Goal: Navigation & Orientation: Understand site structure

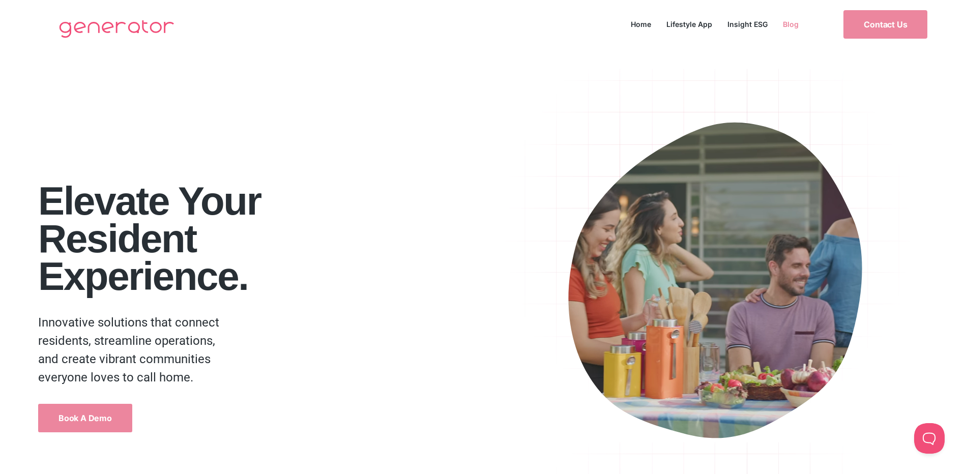
click at [788, 25] on link "Blog" at bounding box center [790, 24] width 31 height 14
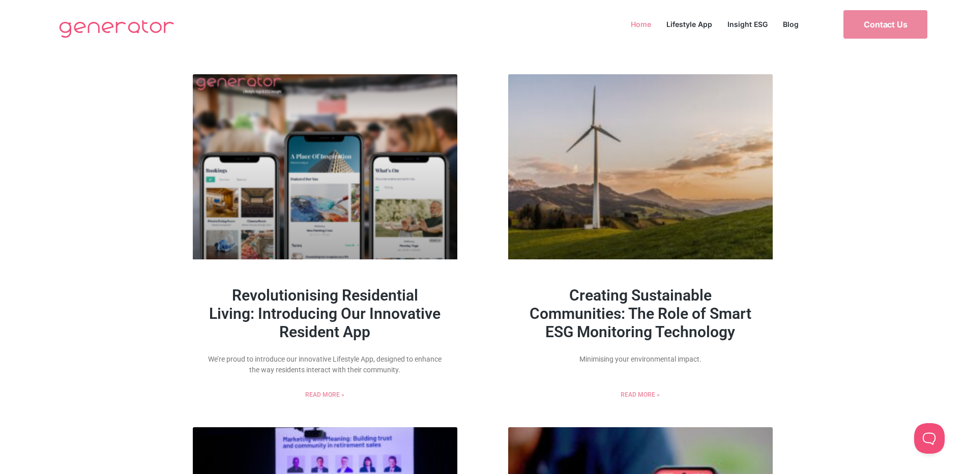
click at [645, 23] on link "Home" at bounding box center [641, 24] width 36 height 14
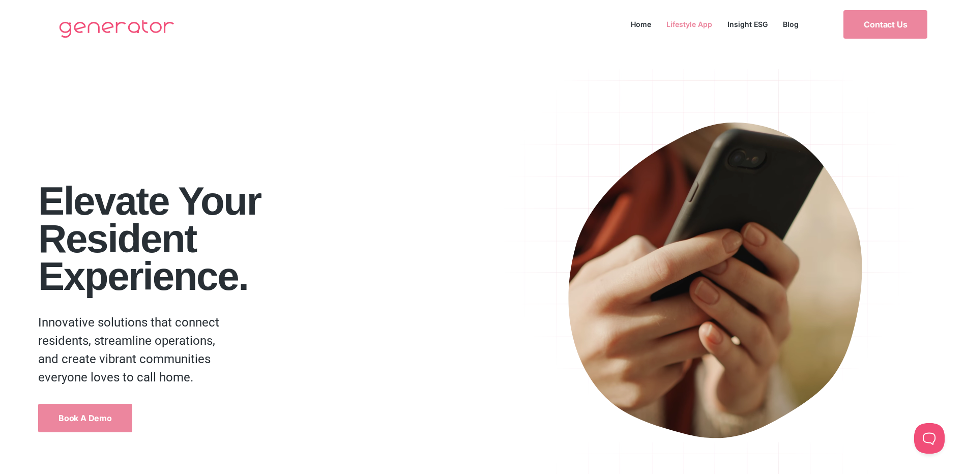
click at [685, 22] on link "Lifestyle App" at bounding box center [688, 24] width 61 height 14
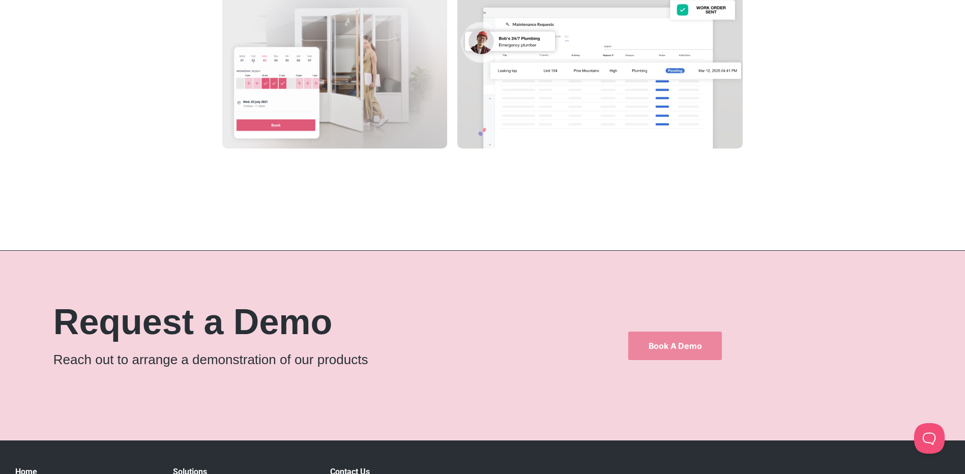
scroll to position [1724, 0]
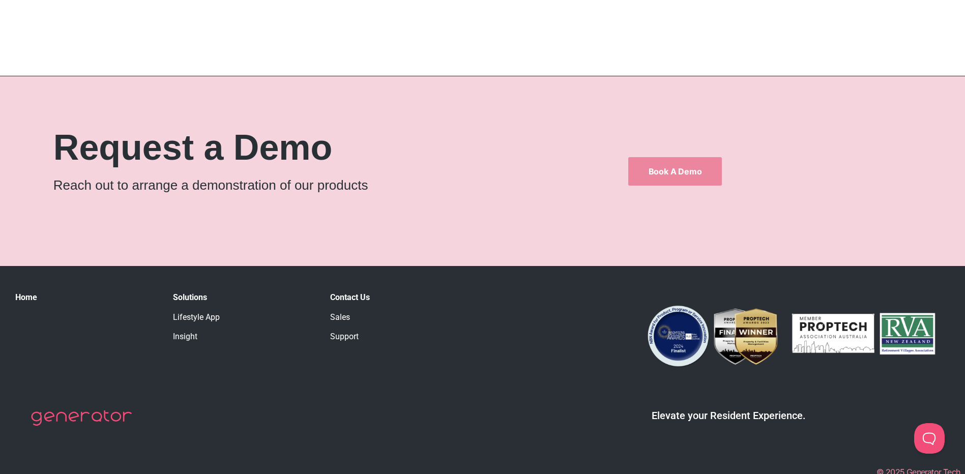
click at [186, 332] on link "Insight" at bounding box center [185, 337] width 24 height 10
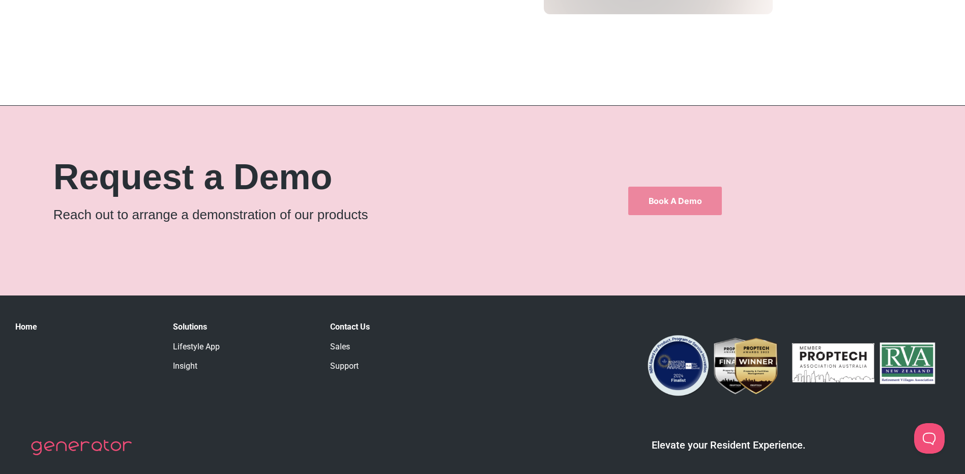
scroll to position [2085, 0]
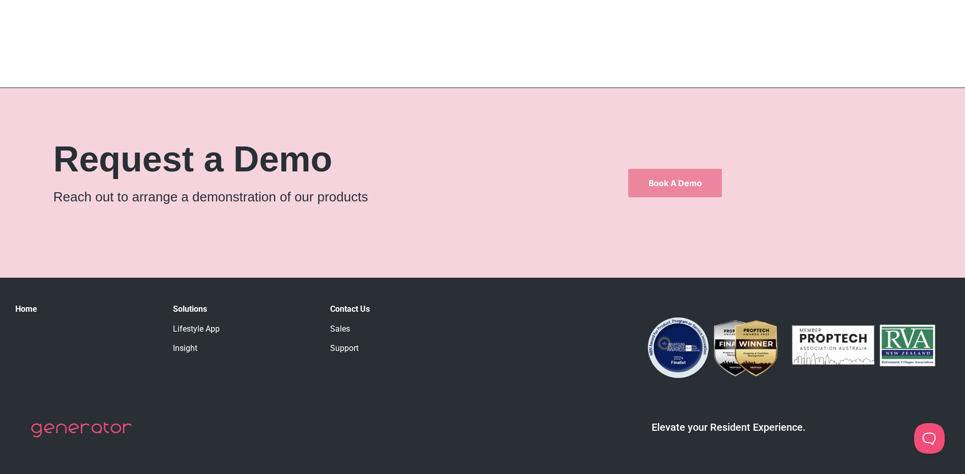
click at [345, 344] on link "Support" at bounding box center [344, 348] width 28 height 10
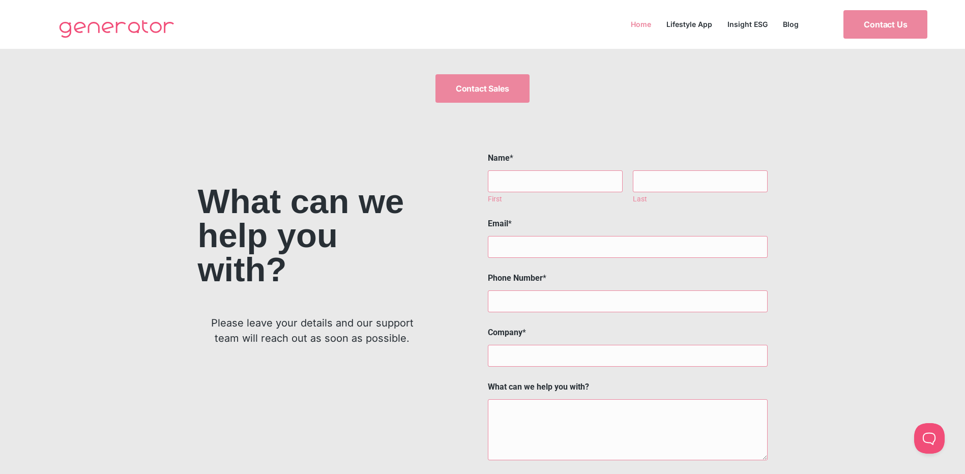
click at [644, 25] on link "Home" at bounding box center [641, 24] width 36 height 14
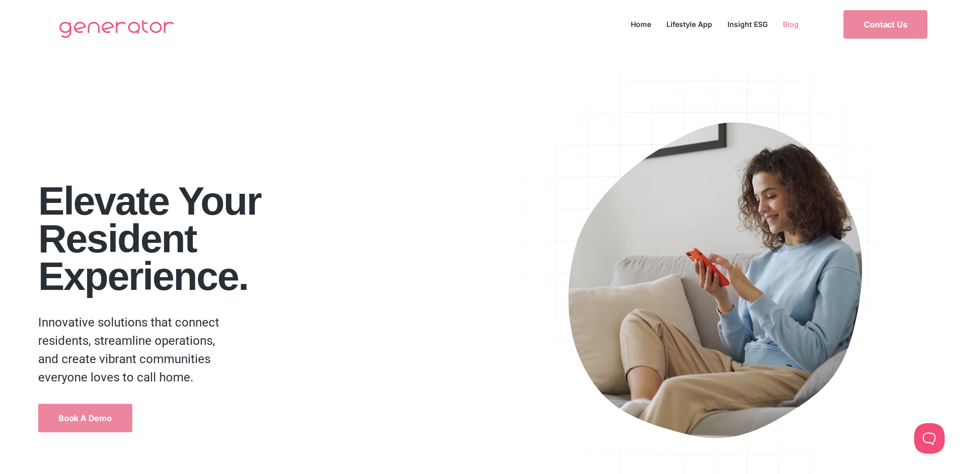
click at [790, 29] on link "Blog" at bounding box center [790, 24] width 31 height 14
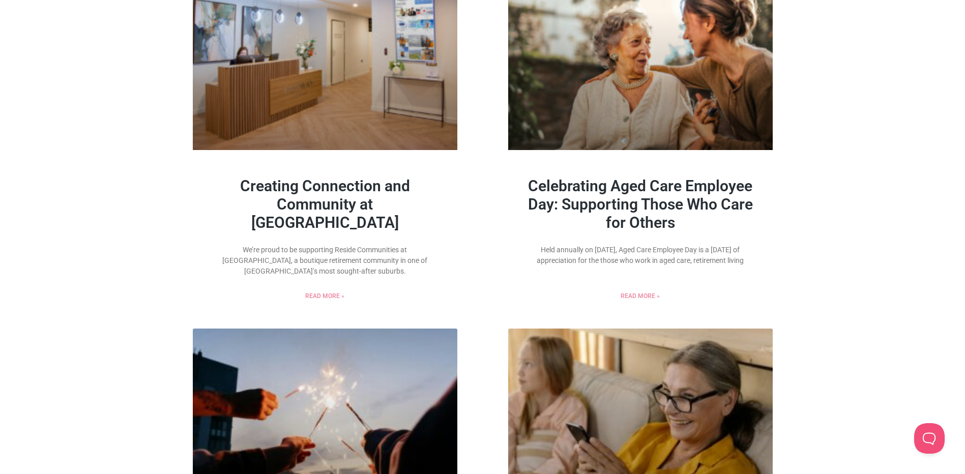
scroll to position [864, 0]
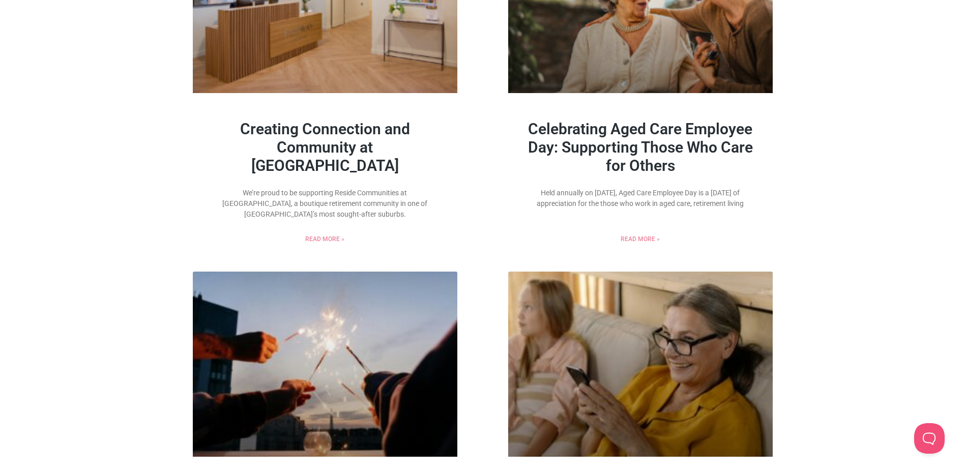
click at [319, 244] on link "Read More »" at bounding box center [324, 238] width 39 height 9
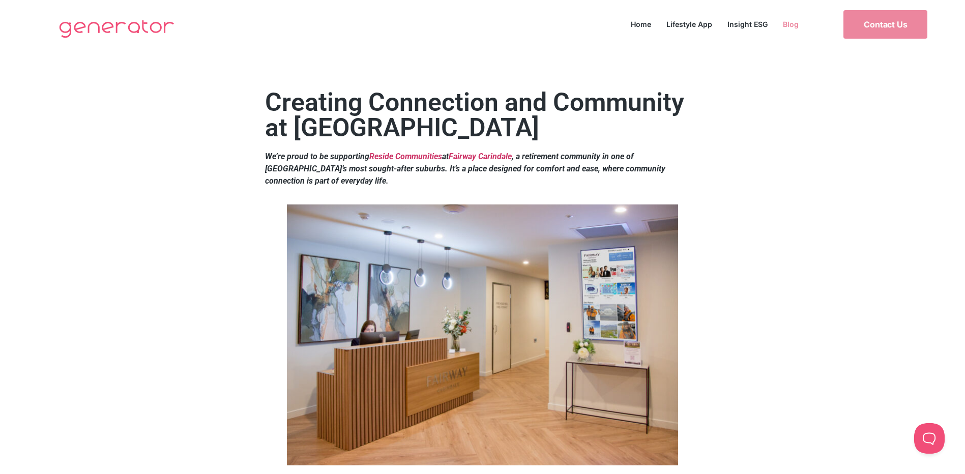
click at [793, 25] on link "Blog" at bounding box center [790, 24] width 31 height 14
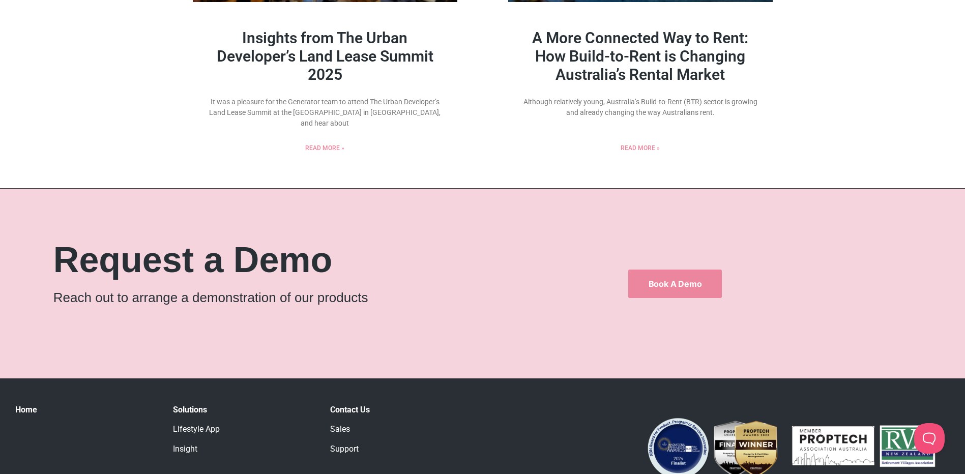
scroll to position [1800, 0]
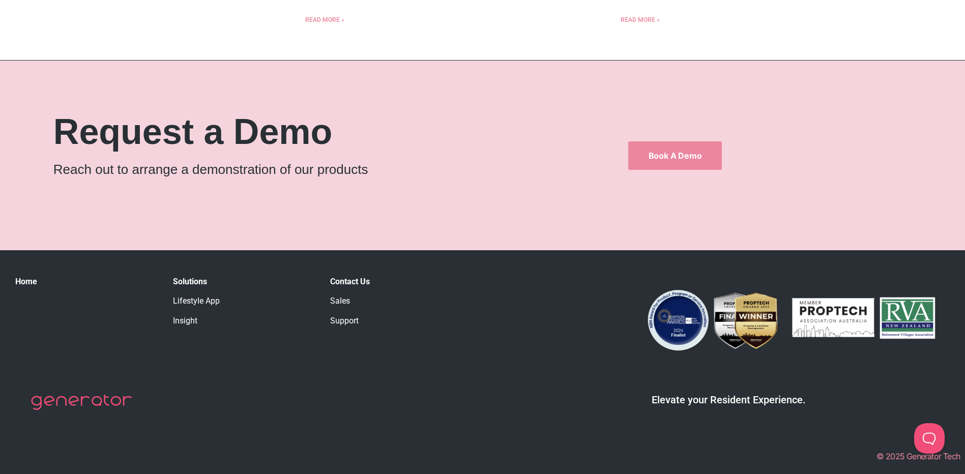
click at [212, 299] on link "Lifestyle App" at bounding box center [196, 301] width 47 height 10
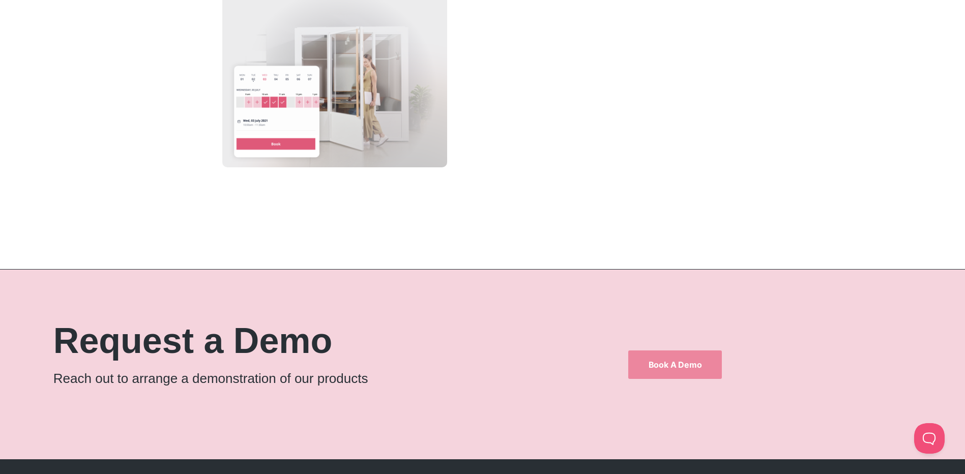
scroll to position [1724, 0]
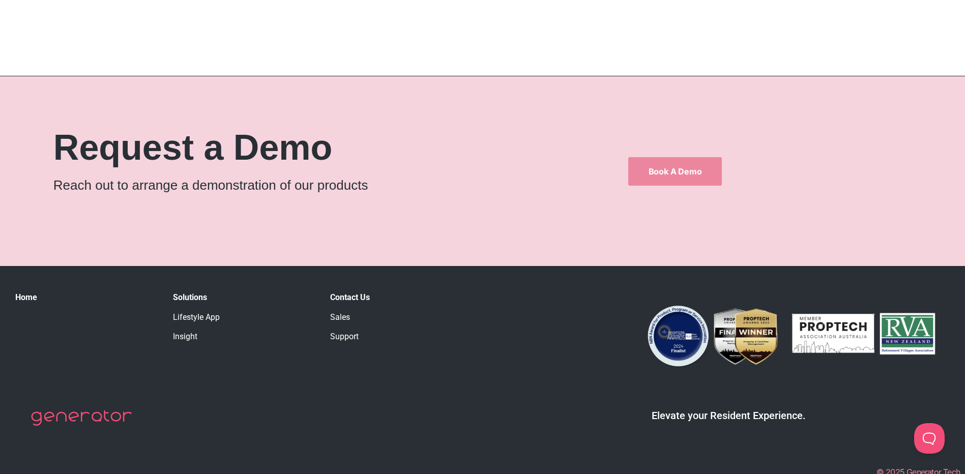
click at [188, 332] on link "Insight" at bounding box center [185, 337] width 24 height 10
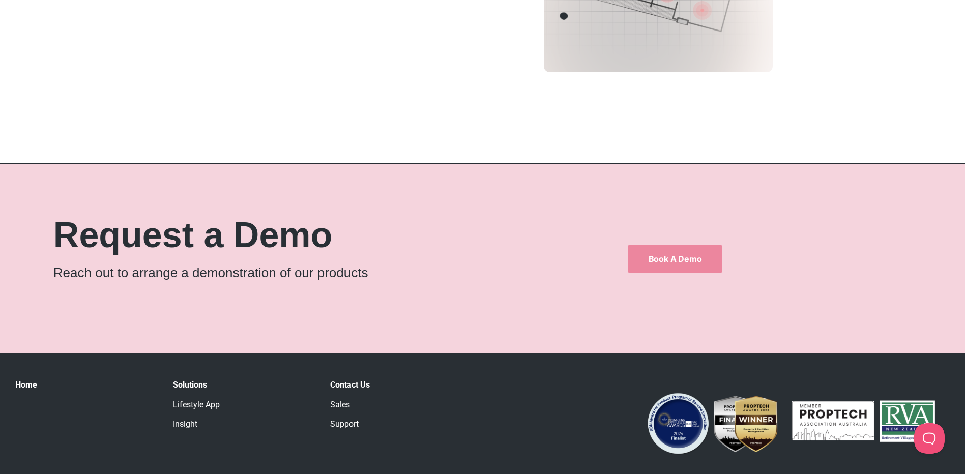
scroll to position [2085, 0]
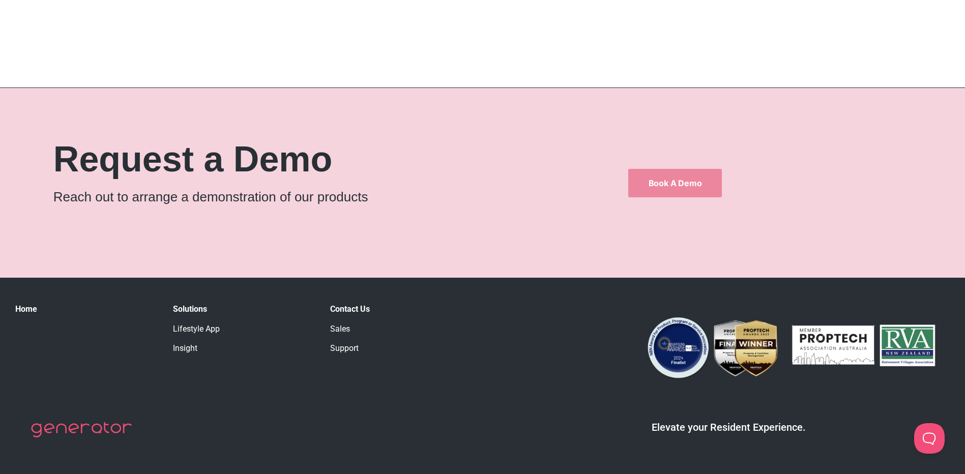
click at [343, 329] on link "Sales" at bounding box center [340, 329] width 20 height 10
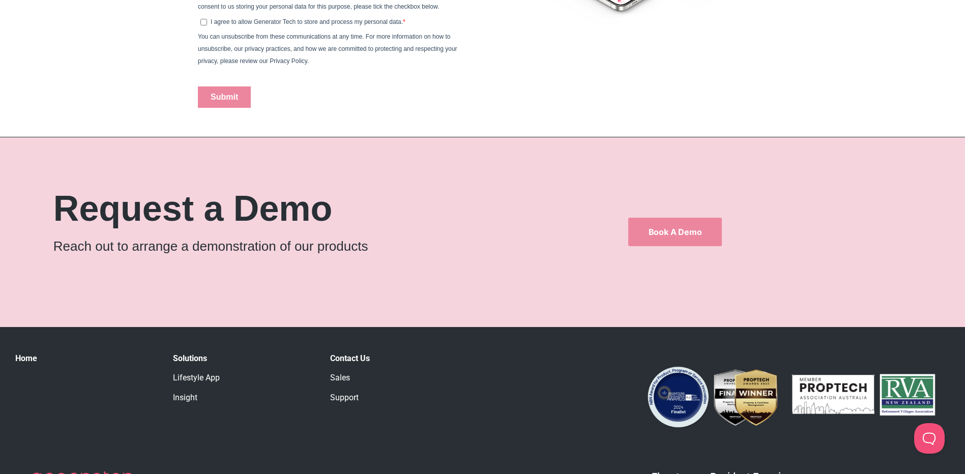
scroll to position [795, 0]
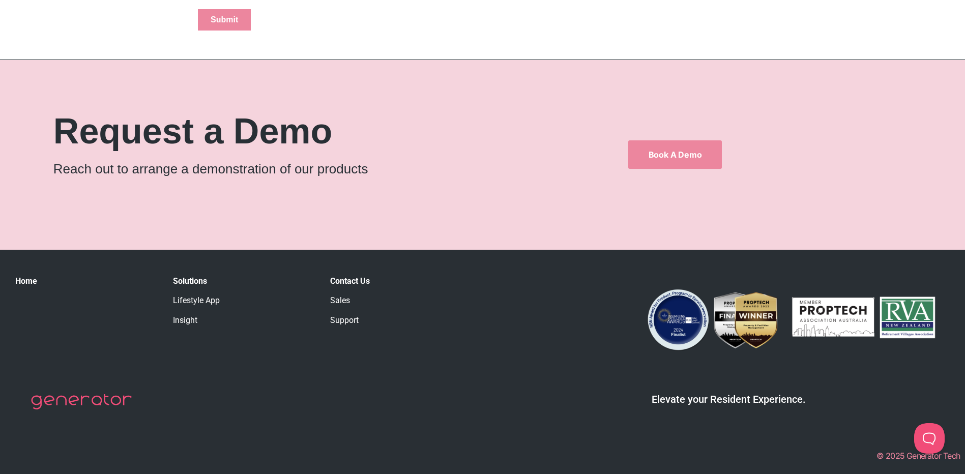
click at [344, 299] on link "Sales" at bounding box center [340, 300] width 20 height 10
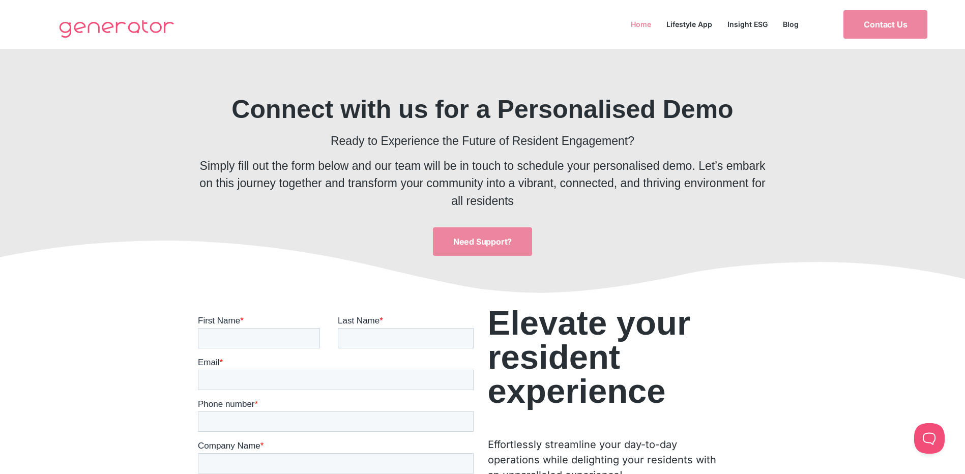
click at [642, 22] on link "Home" at bounding box center [641, 24] width 36 height 14
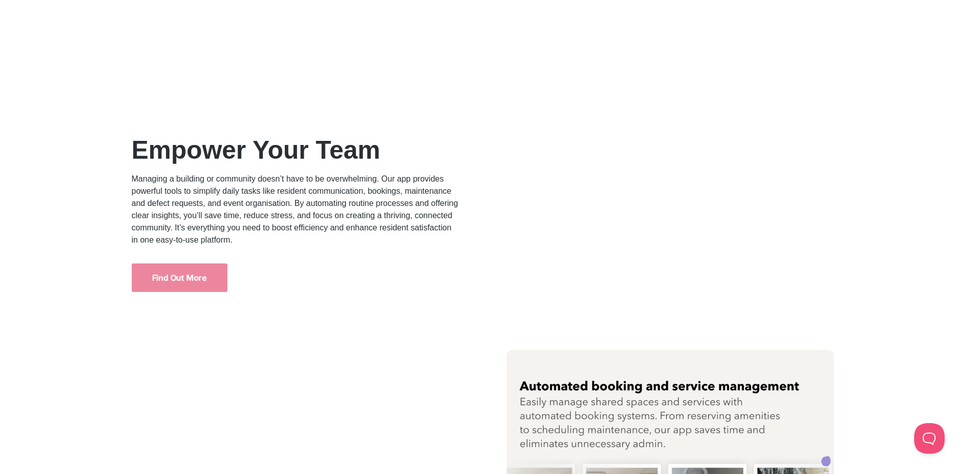
scroll to position [1119, 0]
